Goal: Book appointment/travel/reservation

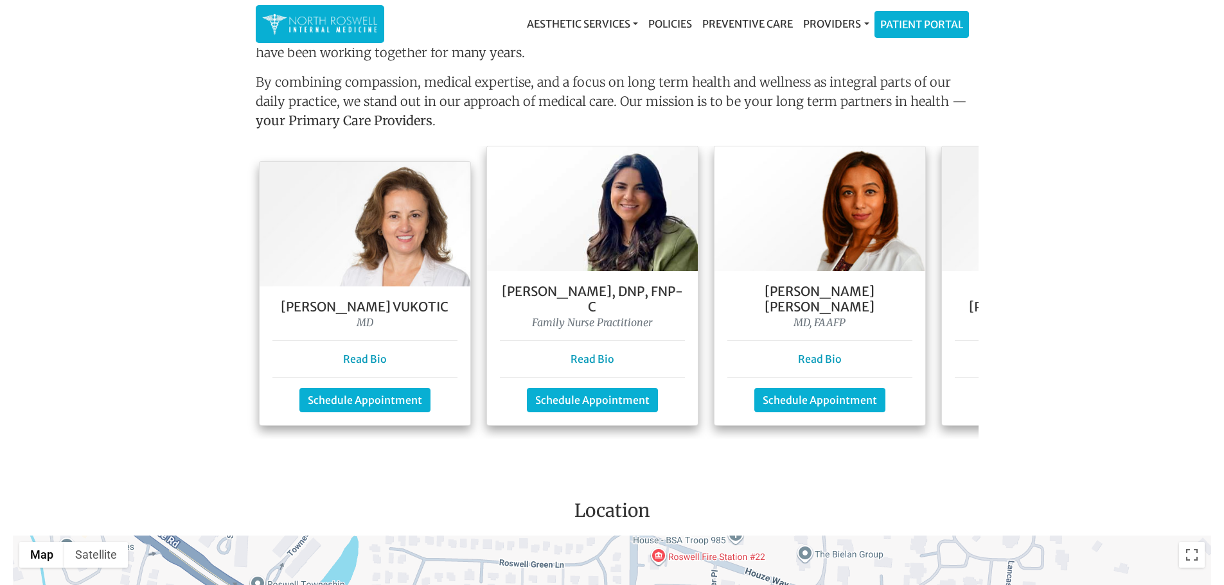
scroll to position [1156, 0]
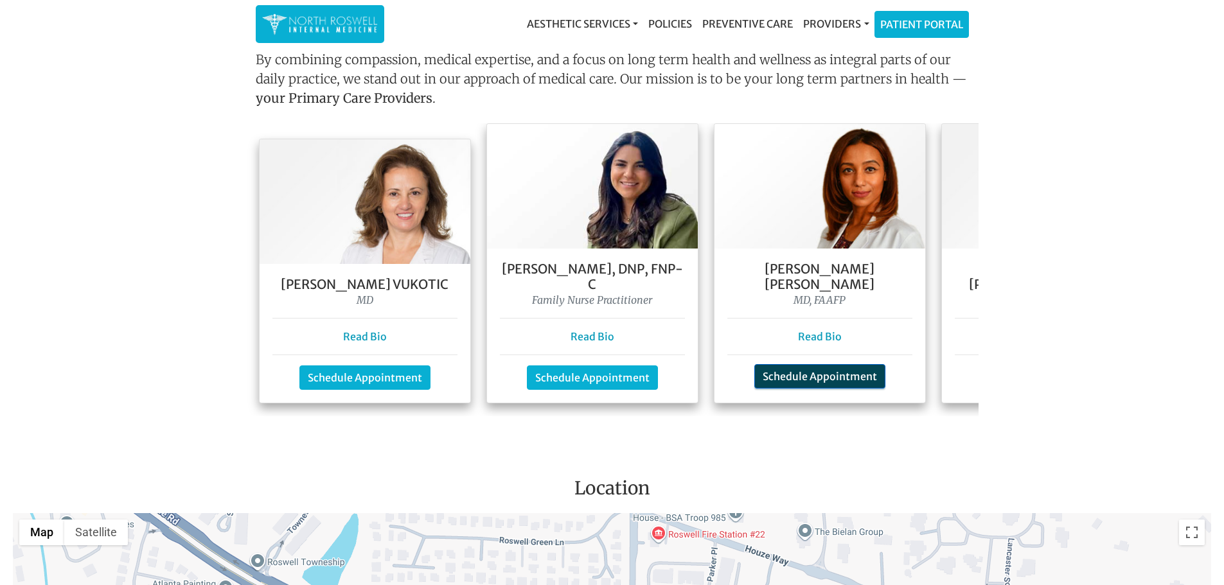
click at [867, 364] on link "Schedule Appointment" at bounding box center [819, 376] width 131 height 24
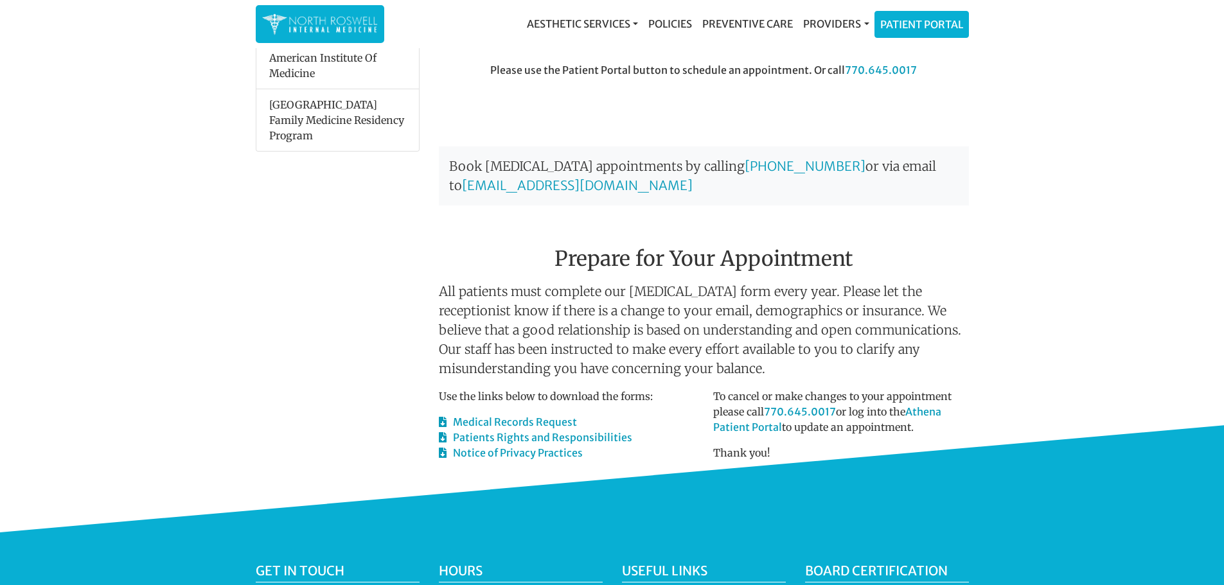
scroll to position [416, 0]
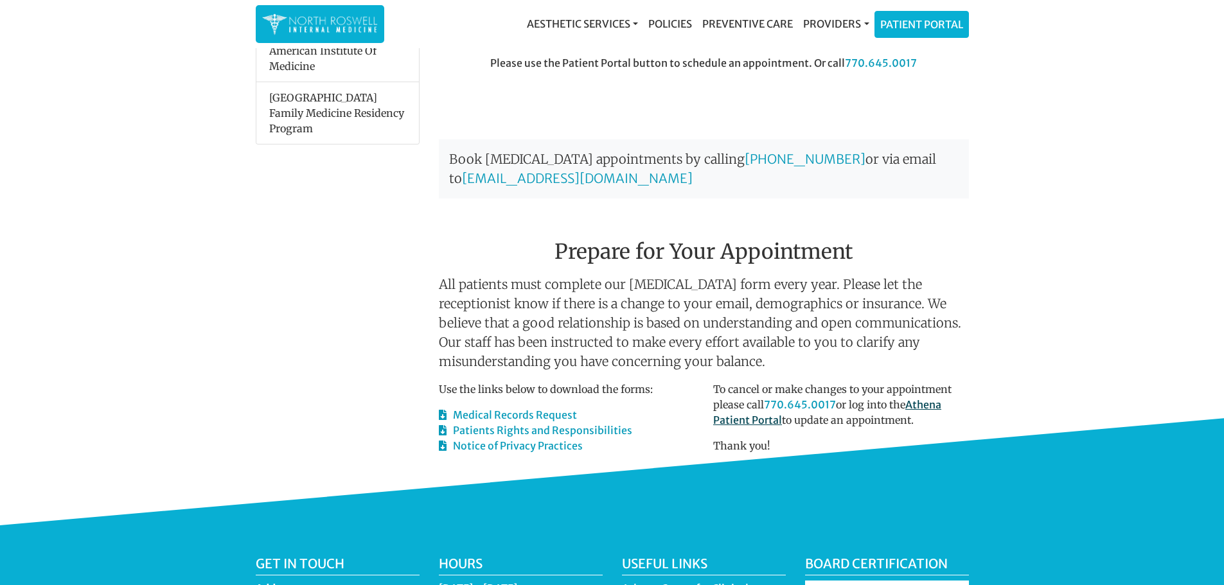
click at [767, 419] on link "Athena Patient Portal" at bounding box center [827, 412] width 228 height 28
